Goal: Task Accomplishment & Management: Find specific page/section

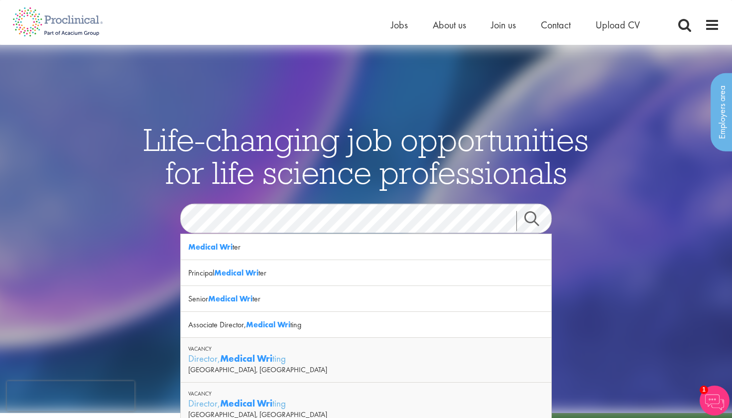
drag, startPoint x: 313, startPoint y: 232, endPoint x: 283, endPoint y: 245, distance: 32.1
click at [283, 245] on div "Medical Wri ter" at bounding box center [366, 247] width 370 height 26
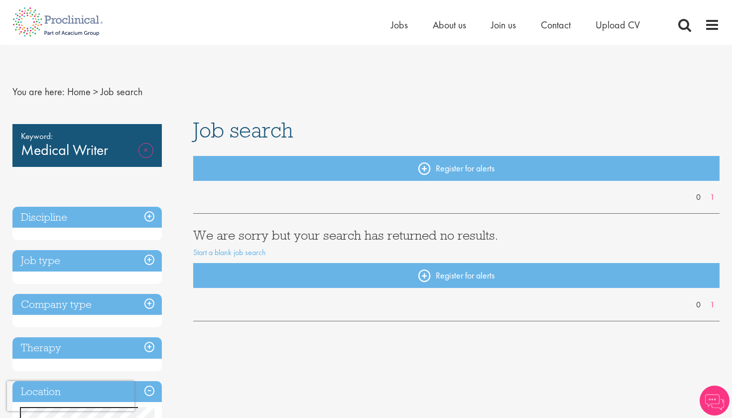
click at [149, 150] on link "Remove" at bounding box center [145, 157] width 15 height 29
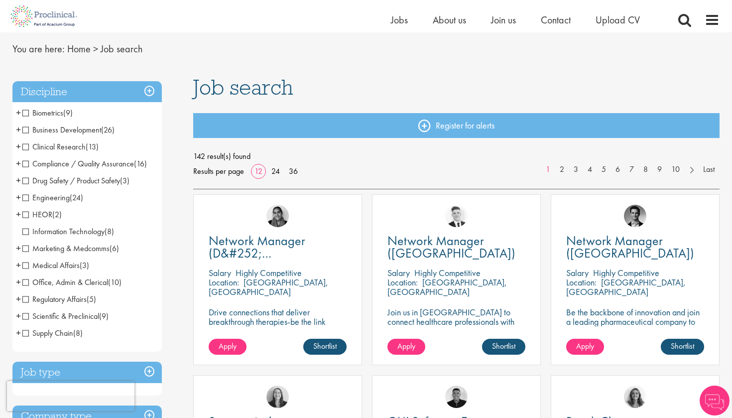
scroll to position [33, 0]
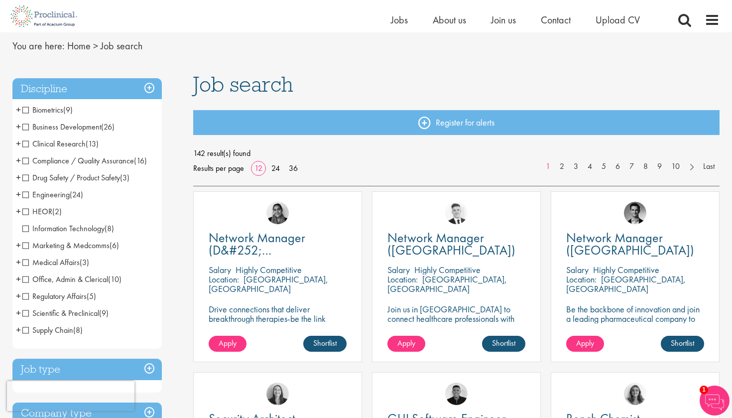
click at [27, 313] on span "Scientific & Preclinical" at bounding box center [60, 313] width 77 height 10
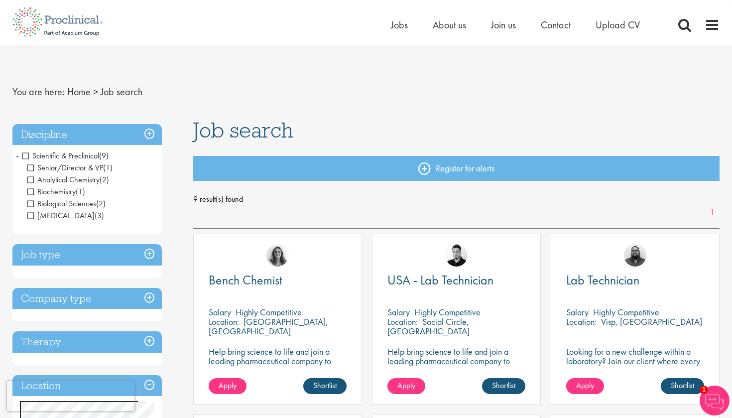
click at [27, 155] on span "Scientific & Preclinical" at bounding box center [60, 155] width 77 height 10
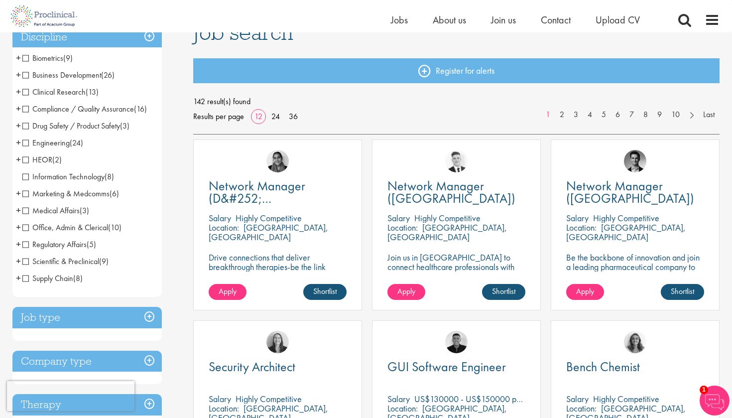
scroll to position [86, 0]
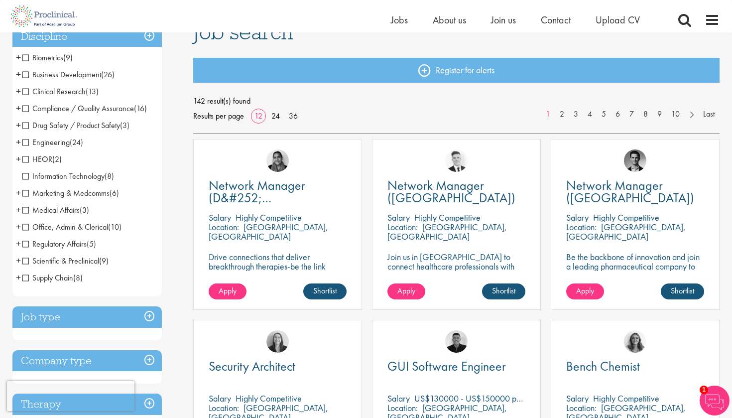
click at [27, 191] on span "Marketing & Medcomms" at bounding box center [65, 193] width 87 height 10
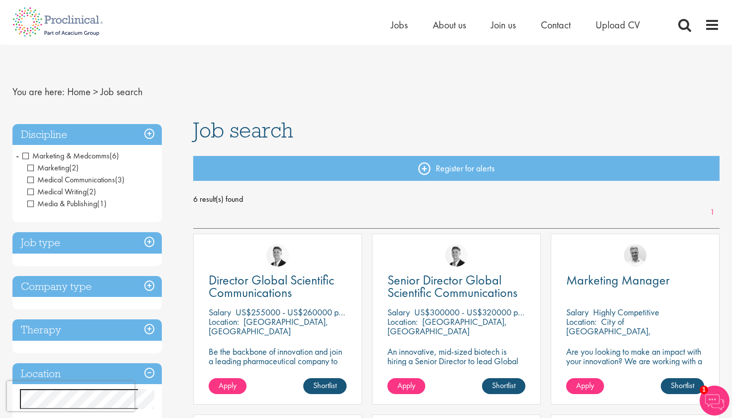
click at [27, 157] on span "Marketing & Medcomms" at bounding box center [65, 155] width 87 height 10
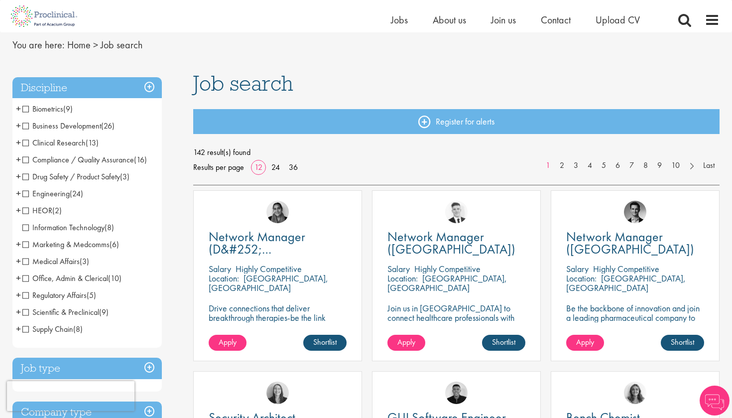
scroll to position [55, 0]
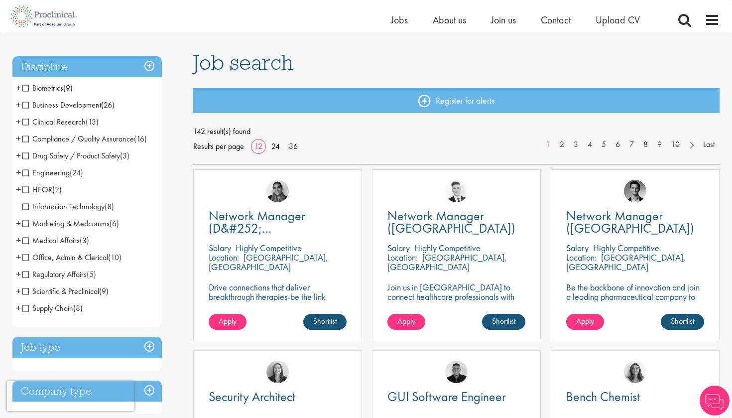
click at [26, 241] on span "Medical Affairs" at bounding box center [50, 240] width 57 height 10
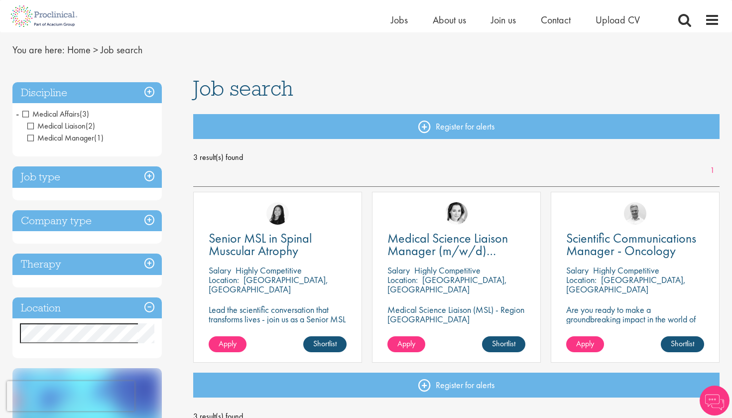
scroll to position [32, 0]
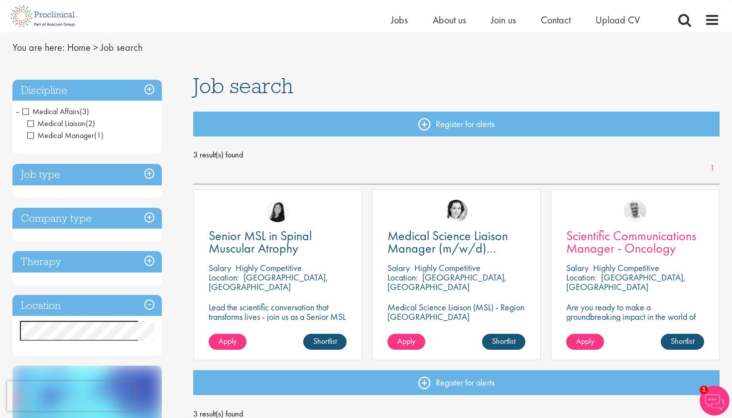
click at [632, 243] on span "Scientific Communications Manager - Oncology" at bounding box center [631, 241] width 130 height 29
